Goal: Transaction & Acquisition: Obtain resource

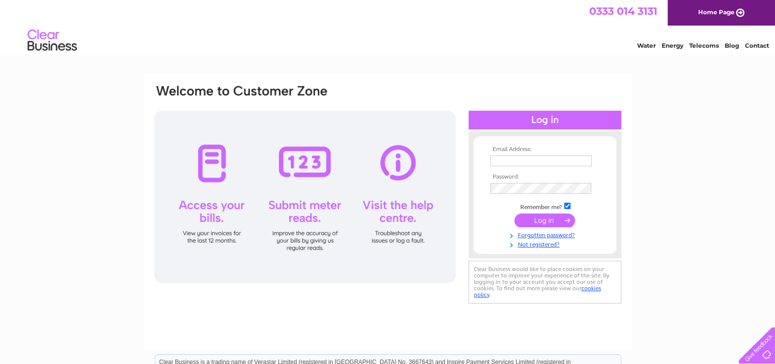
click at [532, 158] on input "text" at bounding box center [540, 161] width 101 height 11
type input "abbi.smith@caltonhouse.co.uk"
click at [543, 220] on input "submit" at bounding box center [544, 222] width 61 height 14
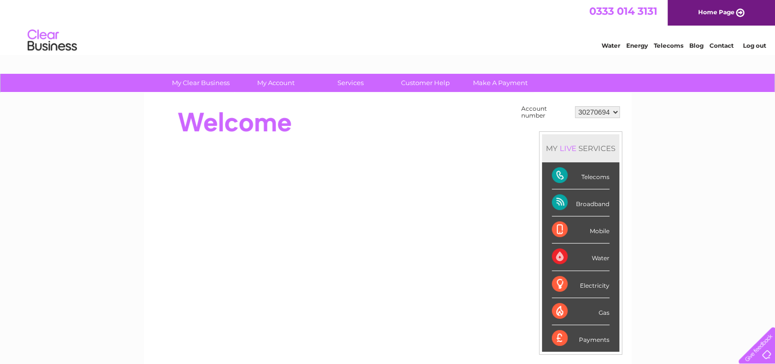
click at [602, 111] on select "30270694" at bounding box center [597, 112] width 45 height 12
click at [575, 106] on select "30270694" at bounding box center [597, 112] width 45 height 12
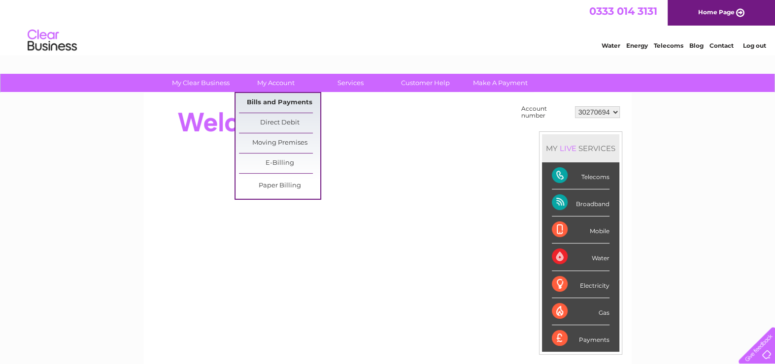
click at [264, 99] on link "Bills and Payments" at bounding box center [279, 103] width 81 height 20
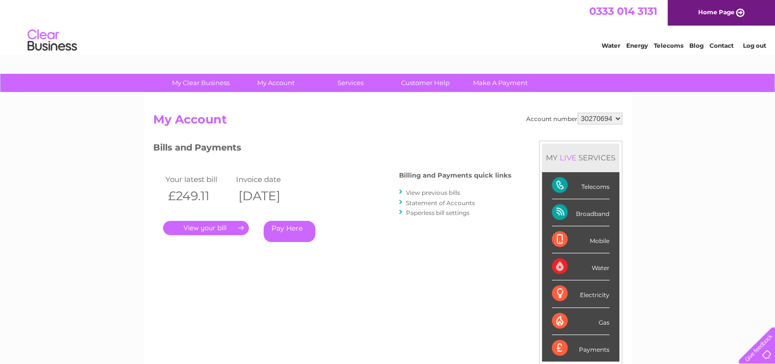
click at [223, 231] on link "." at bounding box center [206, 228] width 86 height 14
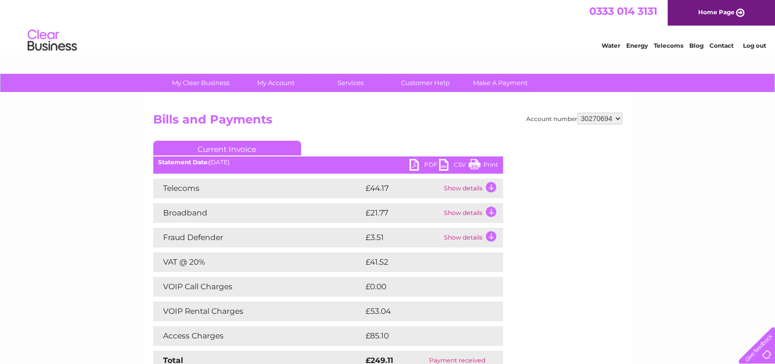
click at [415, 166] on link "PDF" at bounding box center [424, 166] width 30 height 14
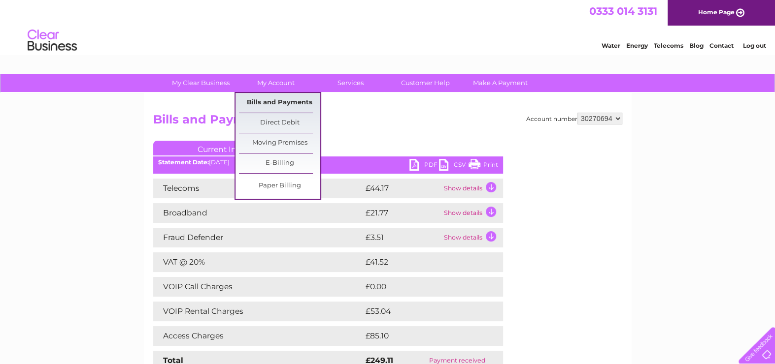
click at [287, 104] on link "Bills and Payments" at bounding box center [279, 103] width 81 height 20
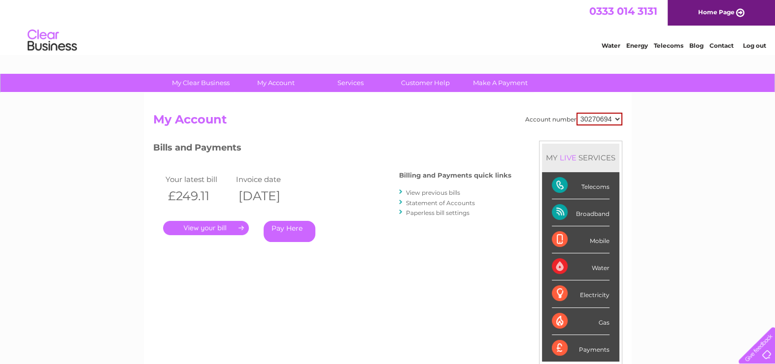
click at [431, 192] on link "View previous bills" at bounding box center [433, 192] width 54 height 7
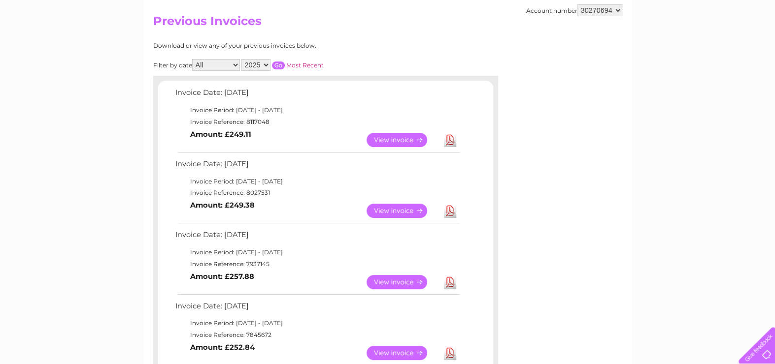
scroll to position [148, 0]
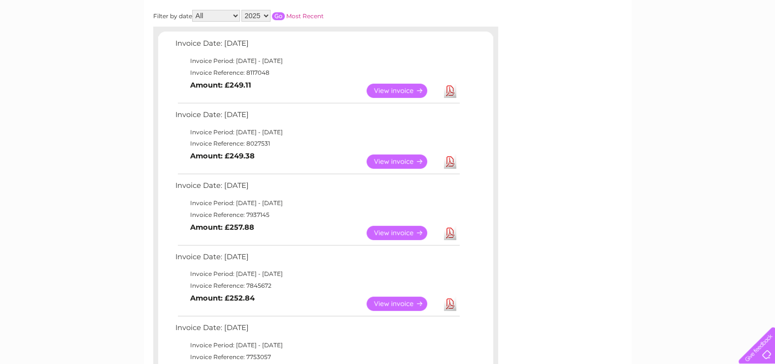
click at [384, 230] on link "View" at bounding box center [402, 233] width 72 height 14
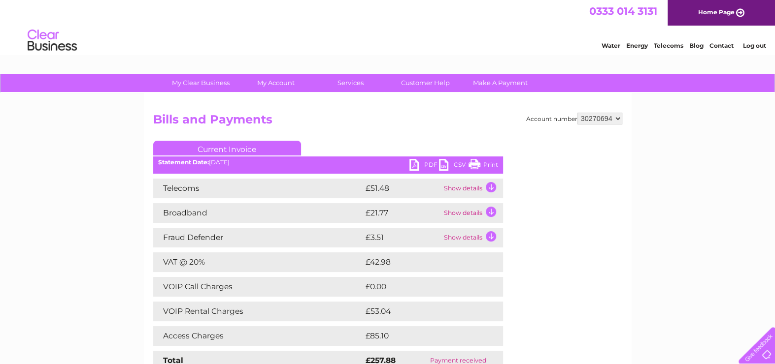
click at [411, 167] on link "PDF" at bounding box center [424, 166] width 30 height 14
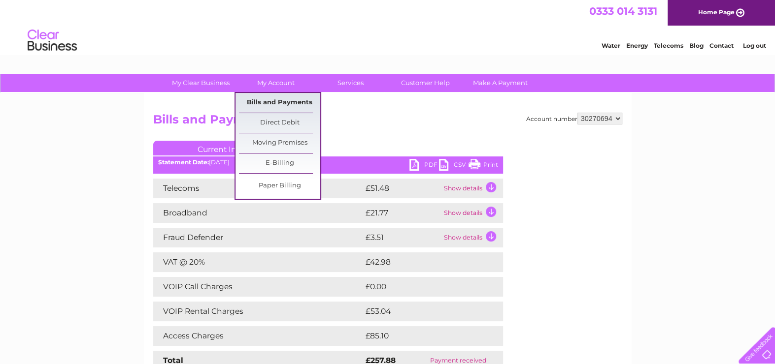
click at [281, 99] on link "Bills and Payments" at bounding box center [279, 103] width 81 height 20
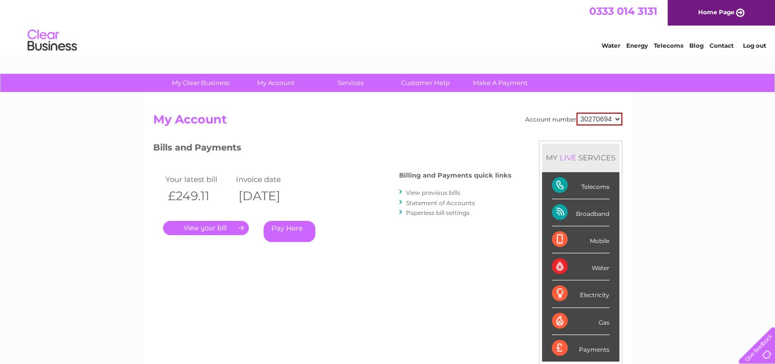
click at [429, 191] on link "View previous bills" at bounding box center [433, 192] width 54 height 7
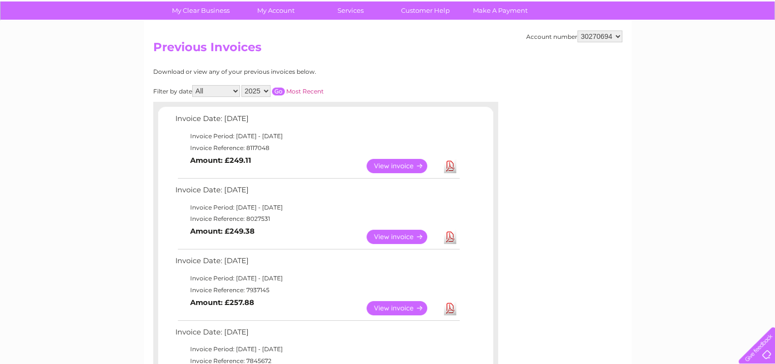
scroll to position [98, 0]
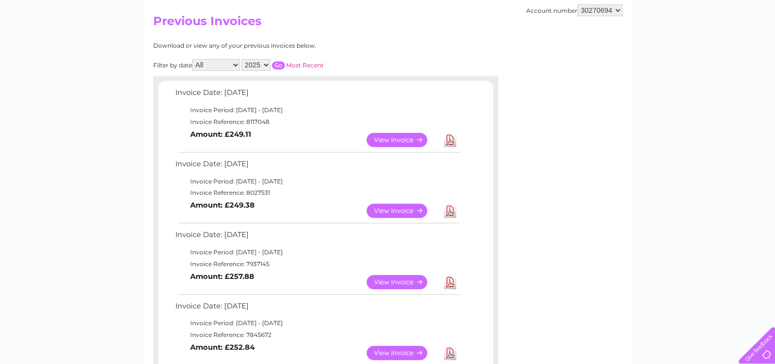
click at [452, 211] on link "Download" at bounding box center [450, 211] width 12 height 14
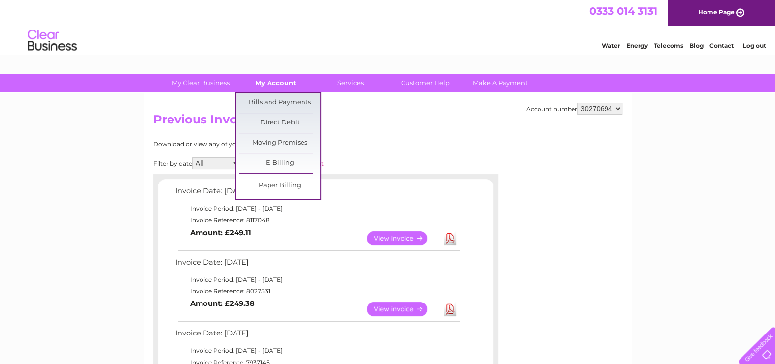
click at [282, 81] on link "My Account" at bounding box center [275, 83] width 81 height 18
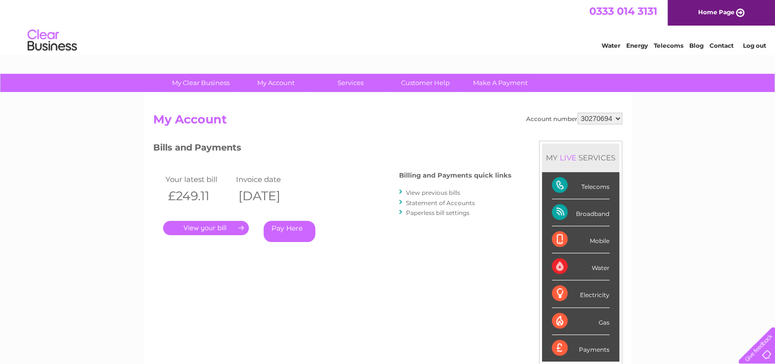
click at [751, 46] on link "Log out" at bounding box center [753, 45] width 23 height 7
